Goal: Navigation & Orientation: Find specific page/section

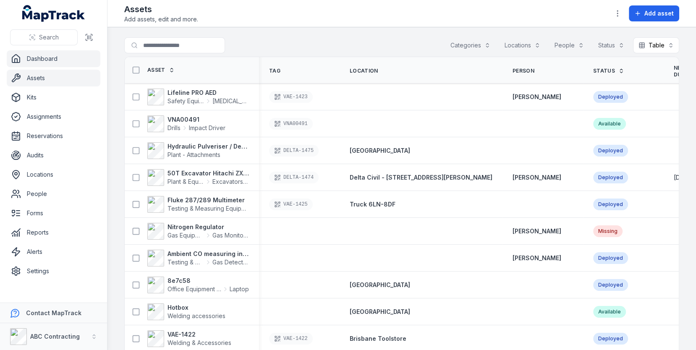
click at [58, 55] on link "Dashboard" at bounding box center [54, 58] width 94 height 17
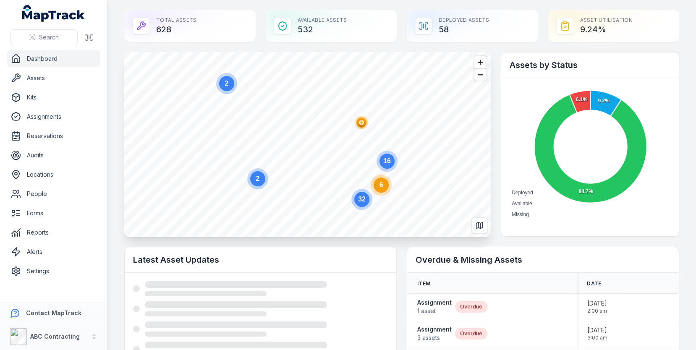
click at [384, 186] on circle at bounding box center [381, 185] width 15 height 15
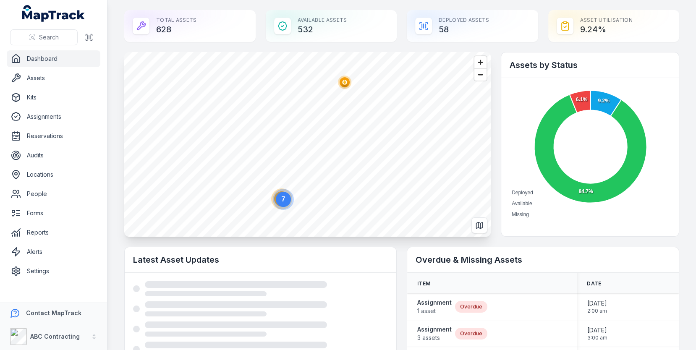
click at [344, 81] on polygon "button" at bounding box center [344, 82] width 3 height 5
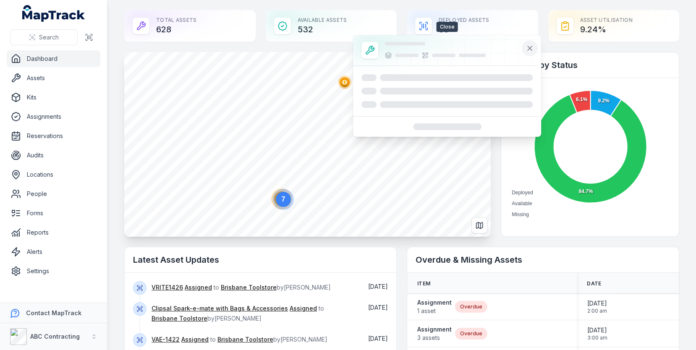
click at [529, 46] on icon at bounding box center [530, 48] width 4 height 4
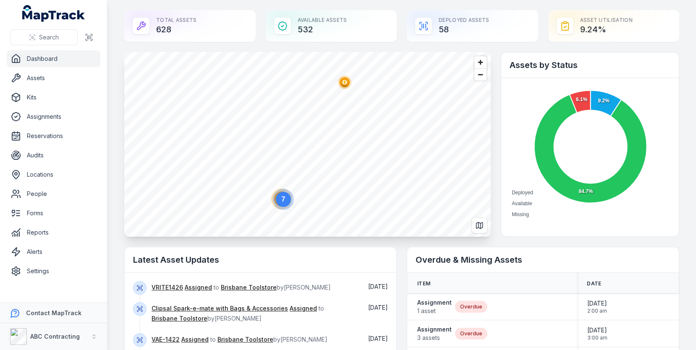
click at [346, 84] on ellipse "button" at bounding box center [345, 82] width 10 height 10
click at [280, 203] on circle at bounding box center [283, 199] width 15 height 15
click at [354, 146] on icon "2" at bounding box center [348, 135] width 25 height 25
click at [317, 199] on polygon "button" at bounding box center [317, 199] width 3 height 5
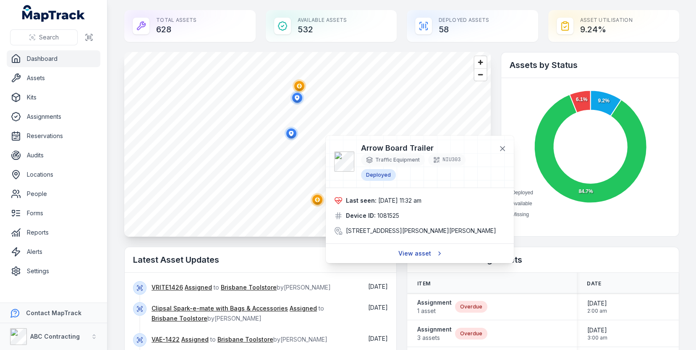
click at [420, 257] on link "View asset" at bounding box center [420, 254] width 54 height 16
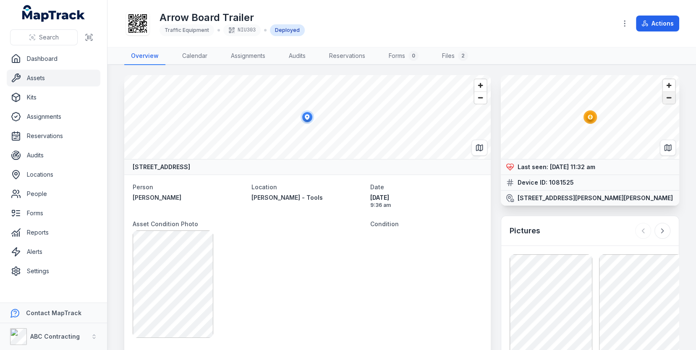
click at [666, 95] on span "Zoom out" at bounding box center [669, 98] width 12 height 12
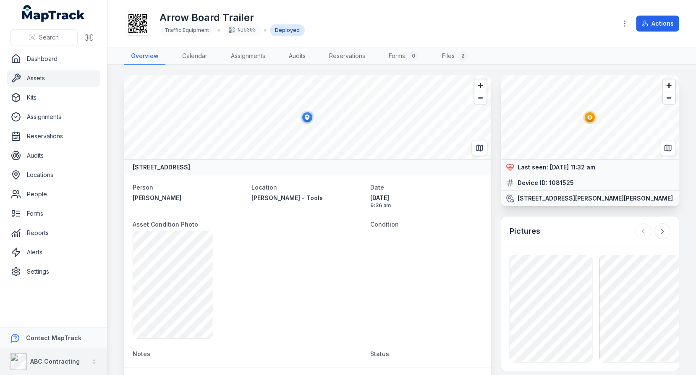
click at [89, 350] on button "ABC Contracting" at bounding box center [53, 361] width 107 height 27
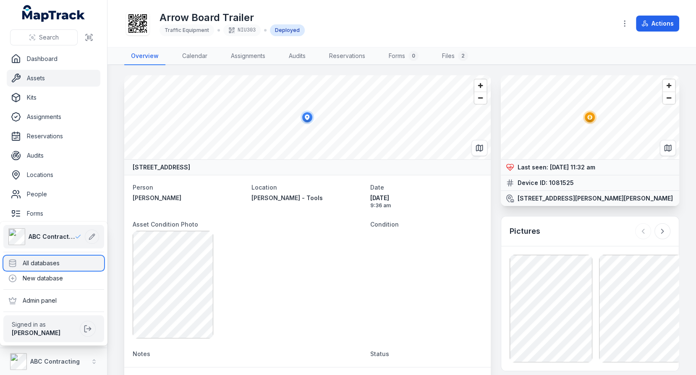
click at [82, 266] on div "All databases" at bounding box center [53, 262] width 101 height 15
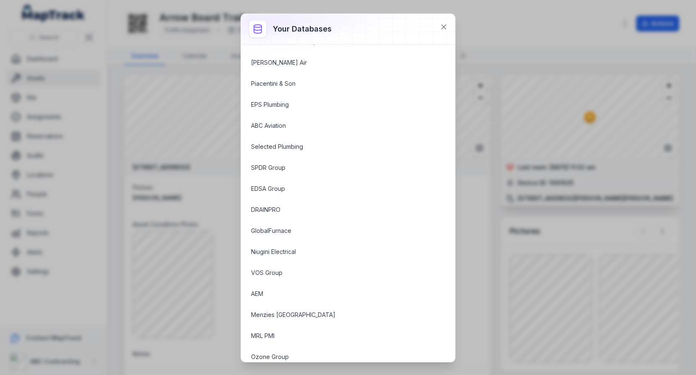
scroll to position [396, 0]
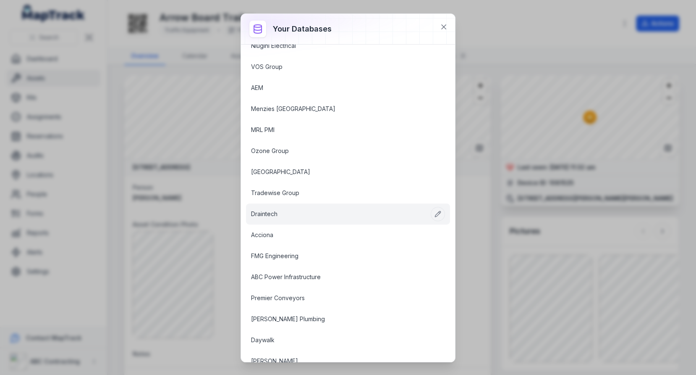
click at [293, 210] on link "Draintech" at bounding box center [338, 214] width 174 height 8
